Goal: Find specific page/section: Find specific page/section

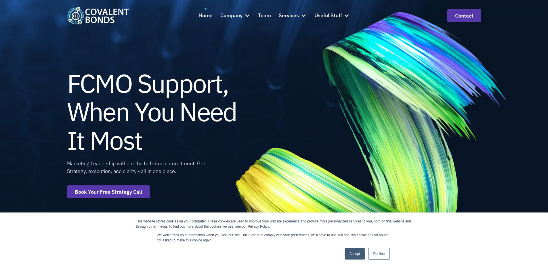
click at [354, 259] on link "Accept" at bounding box center [355, 254] width 20 height 12
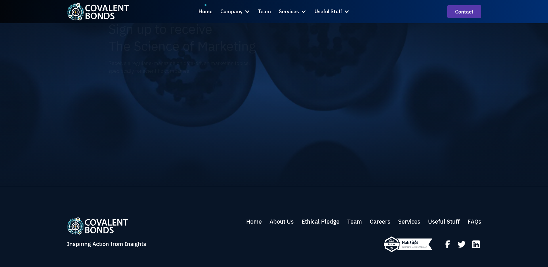
scroll to position [2133, 0]
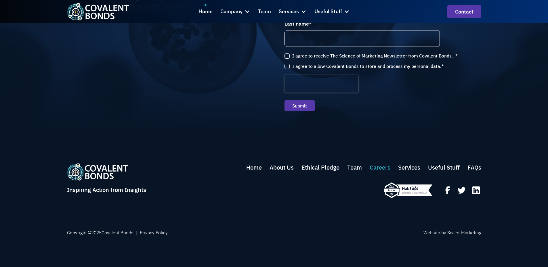
click at [375, 165] on link "Careers" at bounding box center [380, 167] width 21 height 9
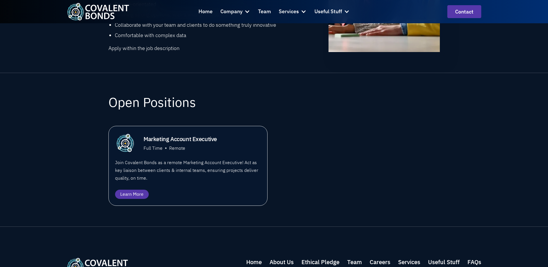
scroll to position [345, 0]
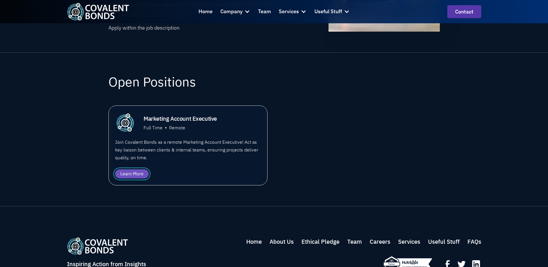
click at [135, 174] on div "Learn More" at bounding box center [131, 174] width 23 height 7
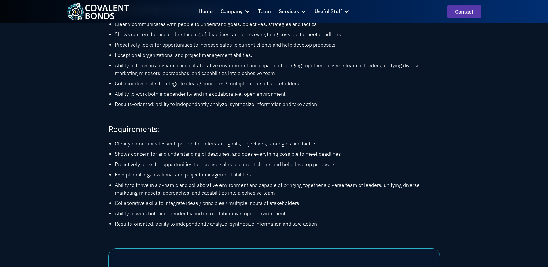
scroll to position [518, 0]
